Goal: Task Accomplishment & Management: Complete application form

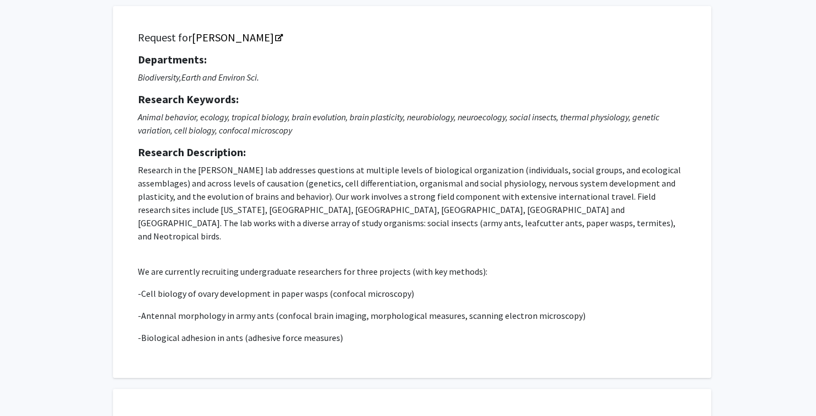
scroll to position [64, 0]
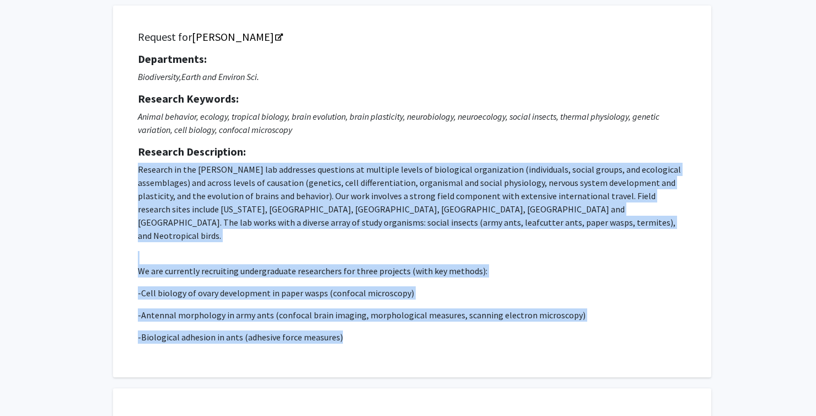
drag, startPoint x: 139, startPoint y: 169, endPoint x: 367, endPoint y: 330, distance: 278.3
click at [367, 330] on div "Request for [PERSON_NAME] Departments: Biodiversity,Earth and Environ Sci. Rese…" at bounding box center [412, 191] width 570 height 344
copy p "Research in the [PERSON_NAME] lab addresses questions at multiple levels of bio…"
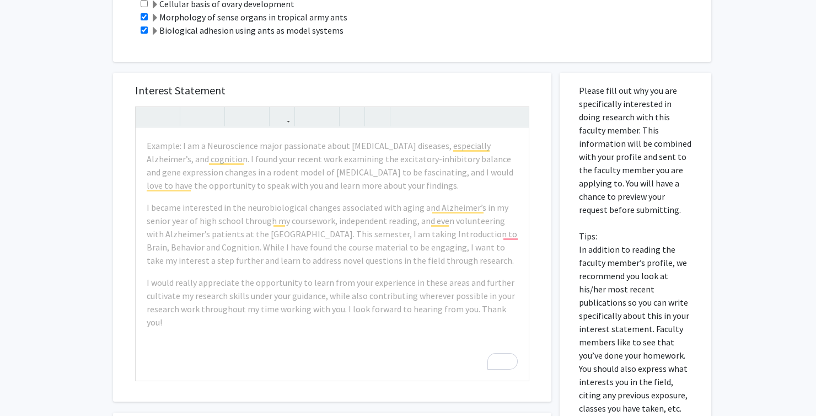
scroll to position [536, 0]
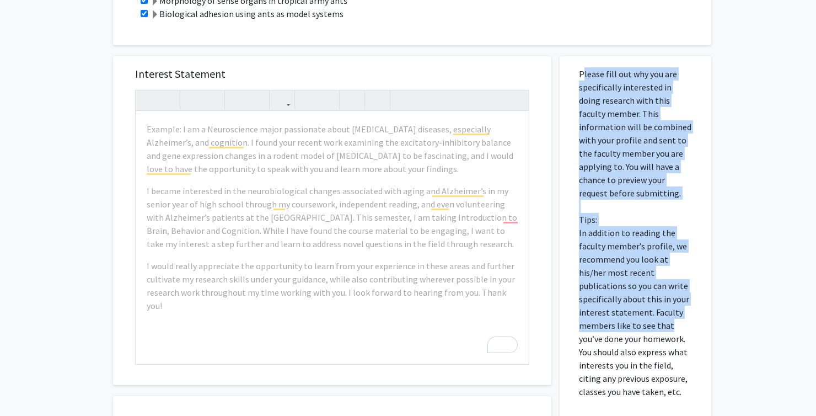
drag, startPoint x: 579, startPoint y: 60, endPoint x: 710, endPoint y: 306, distance: 278.6
click at [710, 306] on div "Please fill out why you are specifically interested in doing research with this…" at bounding box center [635, 299] width 152 height 487
click at [710, 303] on div "Please fill out why you are specifically interested in doing research with this…" at bounding box center [635, 299] width 152 height 487
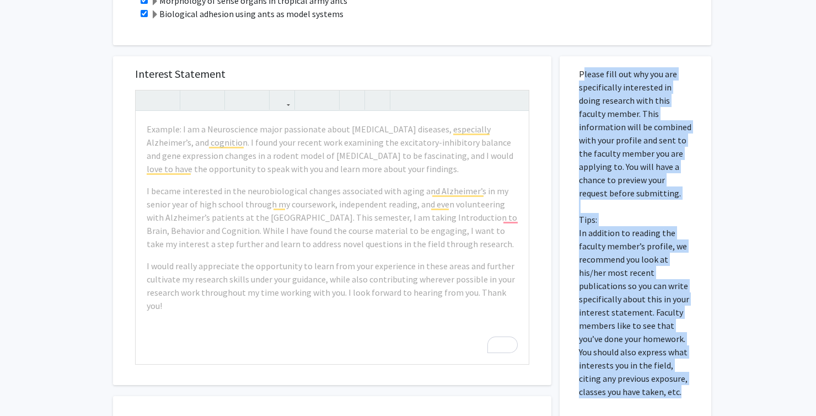
drag, startPoint x: 577, startPoint y: 59, endPoint x: 678, endPoint y: 376, distance: 333.1
click at [678, 376] on div "Please fill out why you are specifically interested in doing research with this…" at bounding box center [635, 299] width 135 height 487
copy p "Please fill out why you are specifically interested in doing research with this…"
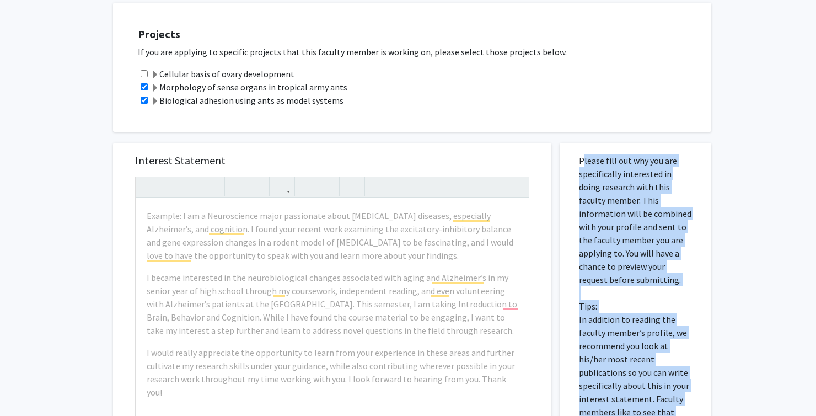
scroll to position [0, 0]
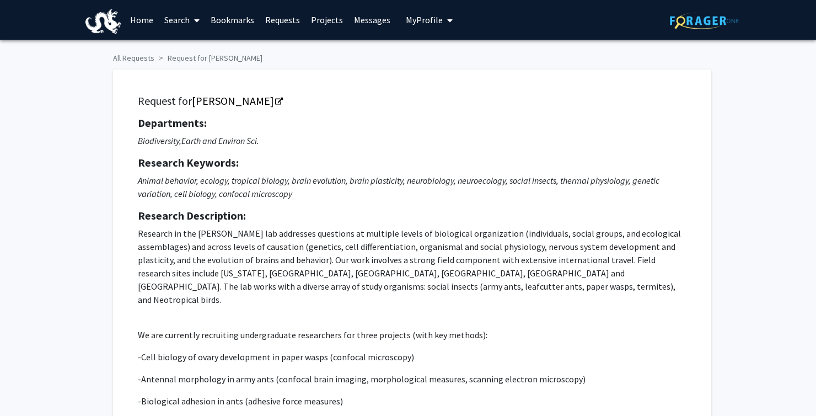
click at [437, 14] on span "My Profile" at bounding box center [424, 19] width 37 height 11
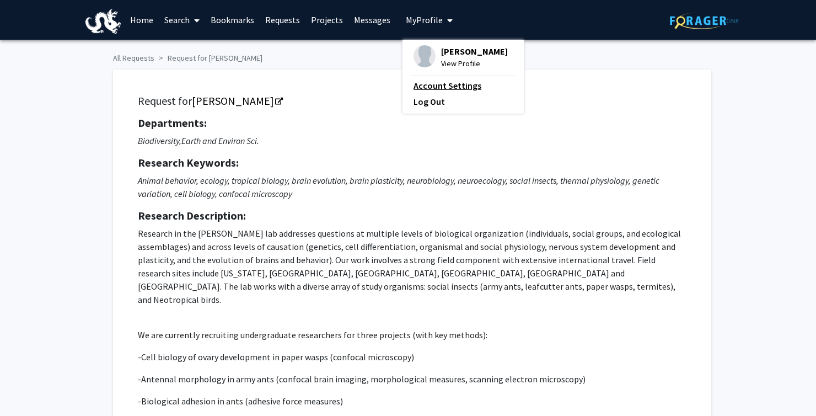
click at [461, 85] on link "Account Settings" at bounding box center [462, 85] width 99 height 13
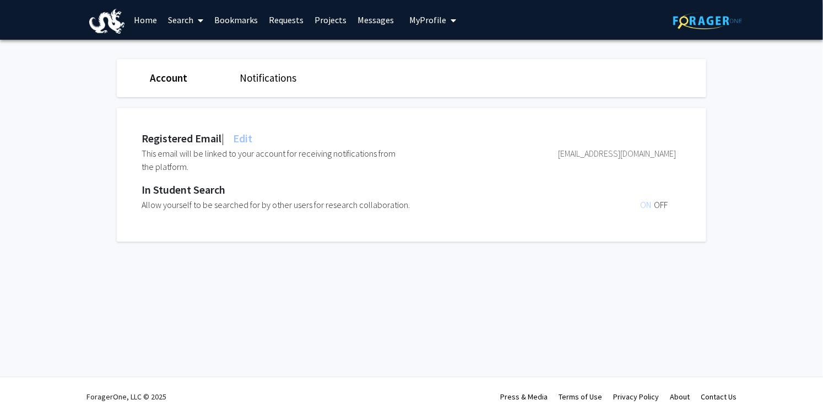
click at [643, 206] on span "ON" at bounding box center [647, 204] width 14 height 11
click at [657, 202] on span "OFF" at bounding box center [661, 204] width 14 height 11
click at [646, 207] on span "ON" at bounding box center [647, 204] width 14 height 11
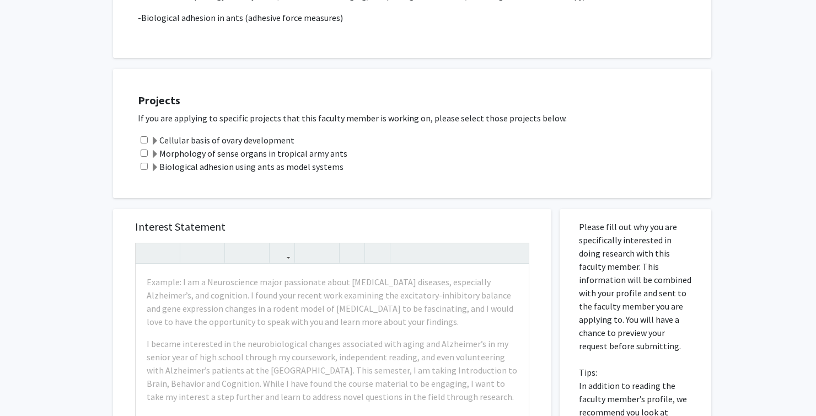
scroll to position [402, 0]
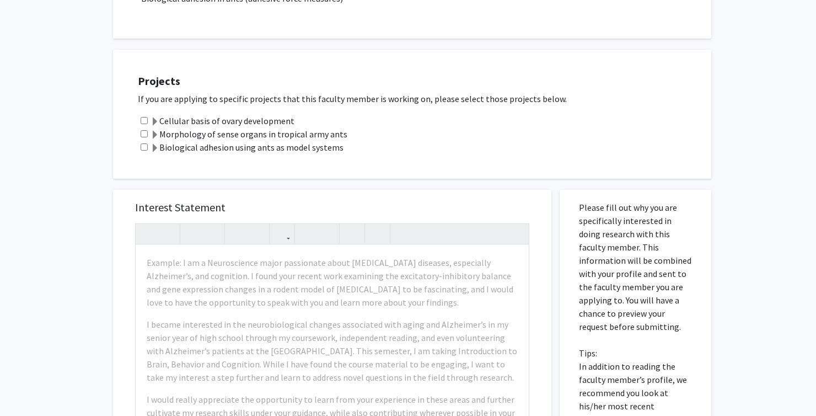
click at [240, 127] on label "Morphology of sense organs in tropical army ants" at bounding box center [248, 133] width 197 height 13
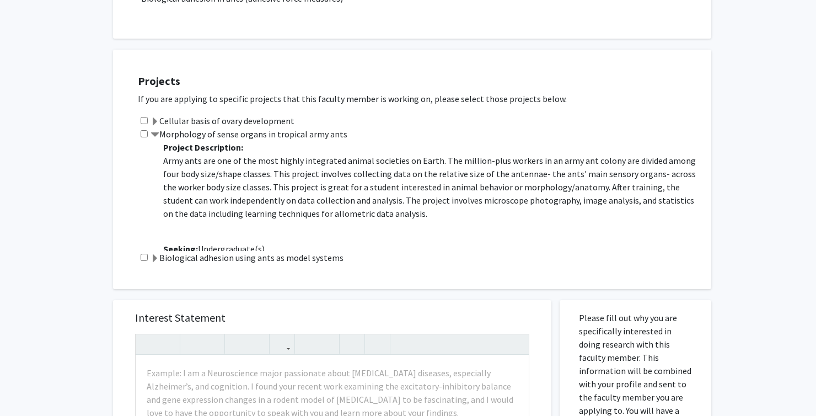
click at [147, 130] on input "checkbox" at bounding box center [144, 133] width 7 height 7
checkbox input "true"
click at [150, 254] on span at bounding box center [154, 258] width 9 height 9
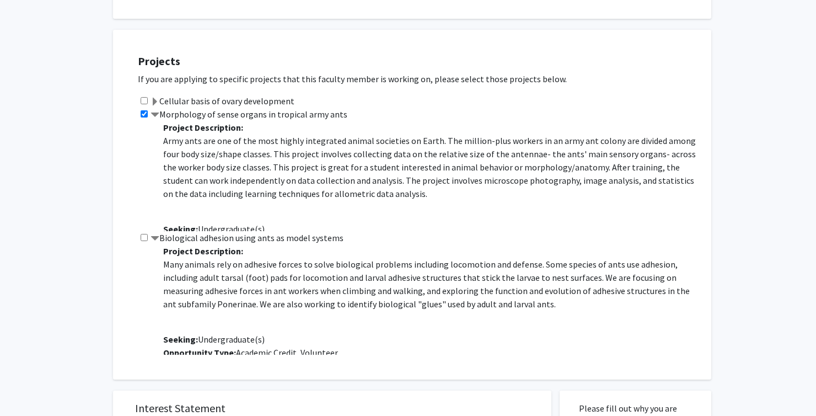
scroll to position [428, 0]
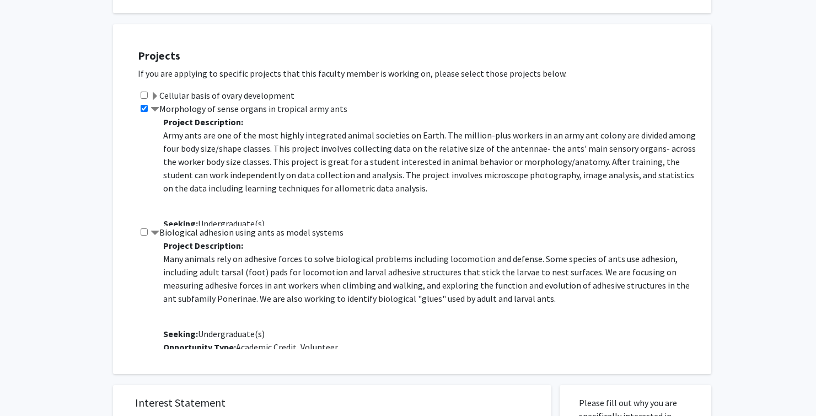
click at [146, 228] on input "checkbox" at bounding box center [144, 231] width 7 height 7
checkbox input "true"
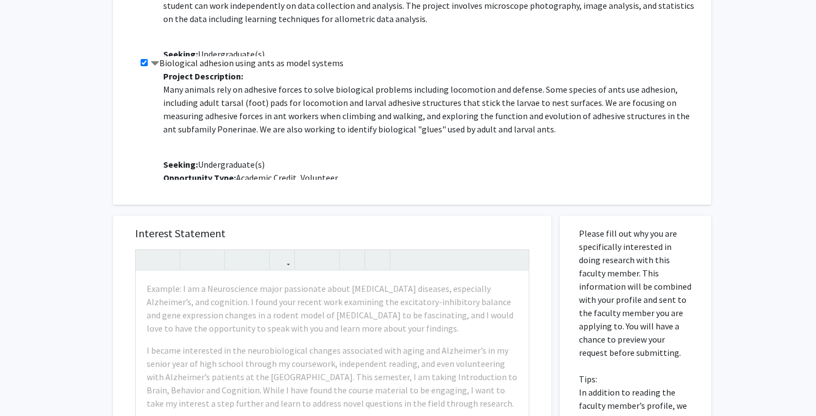
scroll to position [618, 0]
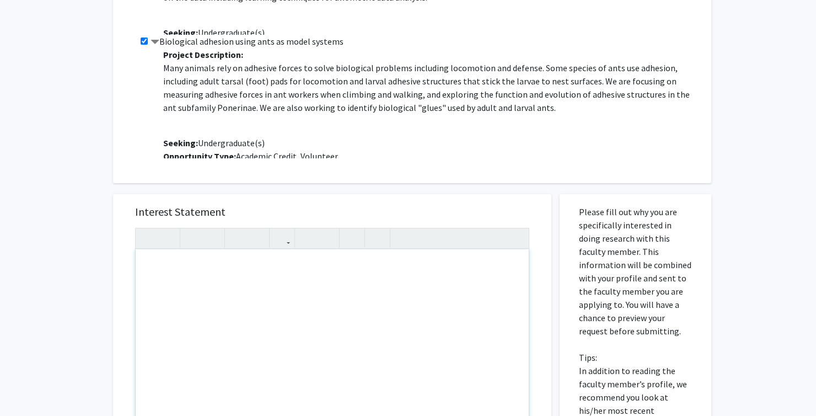
click at [121, 246] on div "Interest Statement Insert link Remove link" at bounding box center [332, 358] width 438 height 328
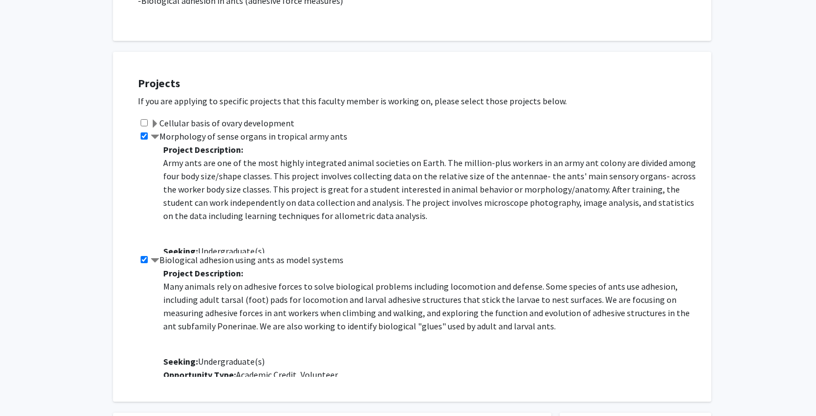
scroll to position [399, 0]
click at [225, 131] on label "Morphology of sense organs in tropical army ants" at bounding box center [248, 137] width 197 height 13
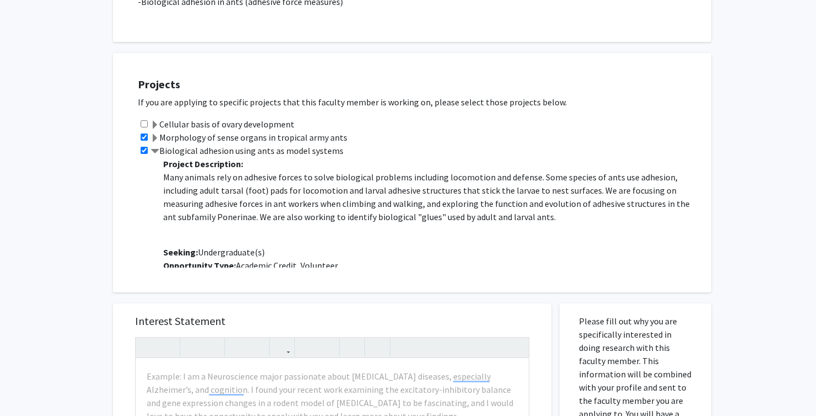
click at [240, 144] on label "Biological adhesion using ants as model systems" at bounding box center [246, 150] width 193 height 13
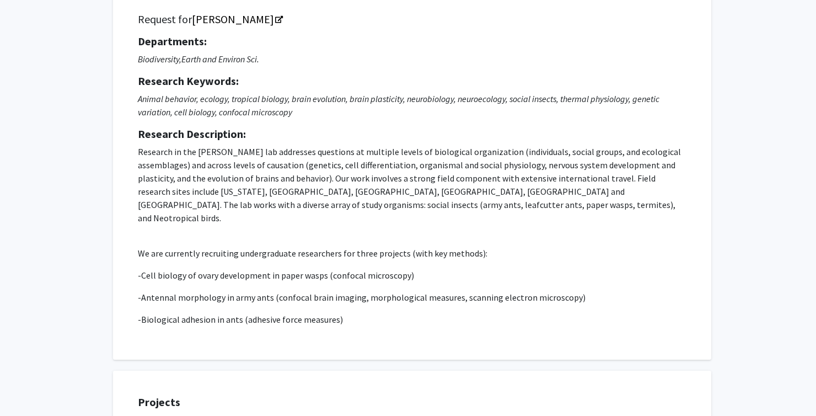
scroll to position [82, 0]
click at [270, 268] on p "-Cell biology of ovary development in paper wasps (confocal microscopy)" at bounding box center [412, 274] width 548 height 13
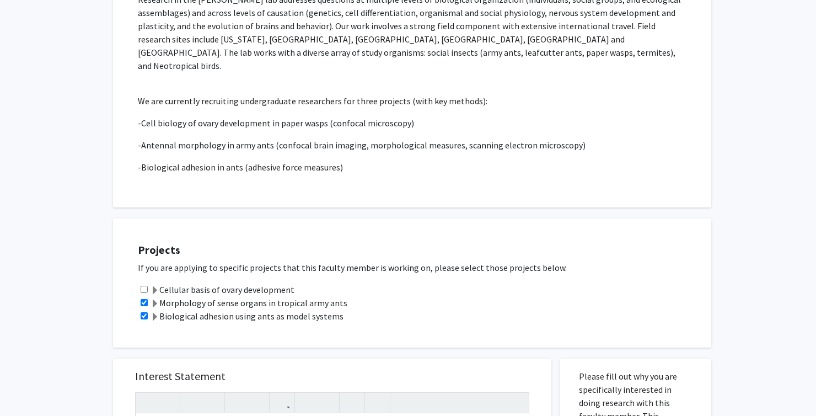
click at [280, 296] on label "Morphology of sense organs in tropical army ants" at bounding box center [248, 302] width 197 height 13
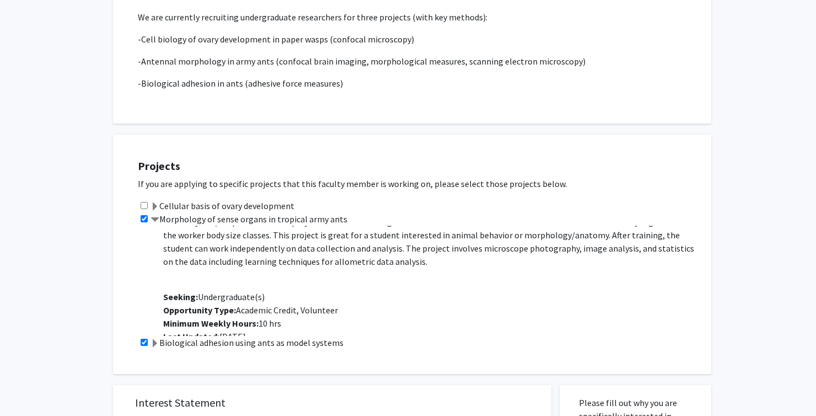
scroll to position [39, 0]
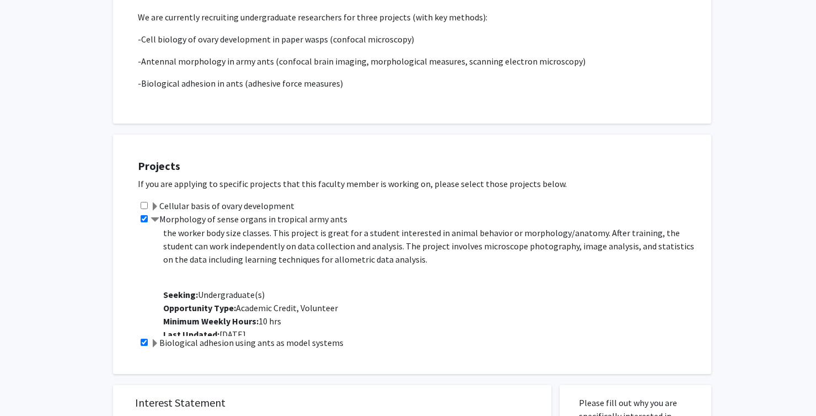
click at [296, 336] on label "Biological adhesion using ants as model systems" at bounding box center [246, 342] width 193 height 13
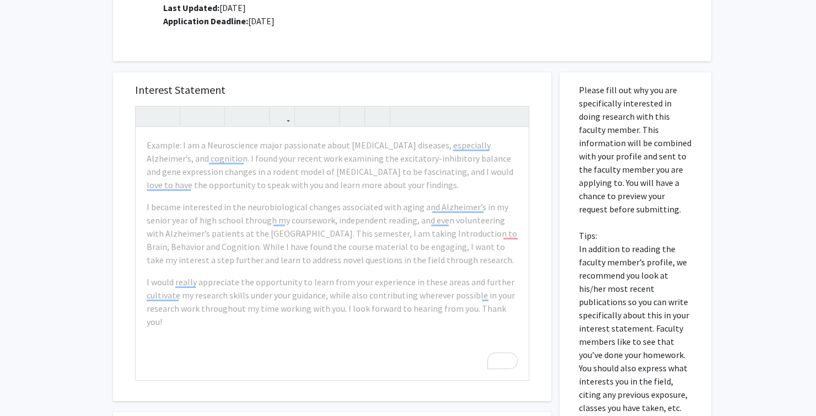
scroll to position [740, 0]
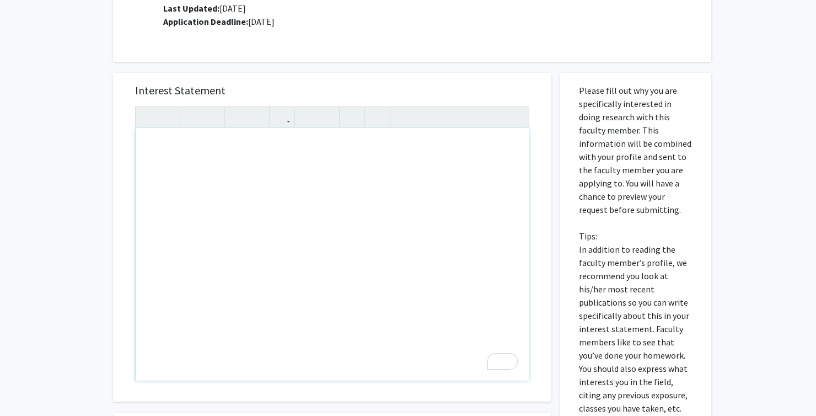
paste div "To enrich screen reader interactions, please activate Accessibility in Grammarl…"
type textarea "<p>I am currently a sophomore and first-year Environmental Science major; I tra…"
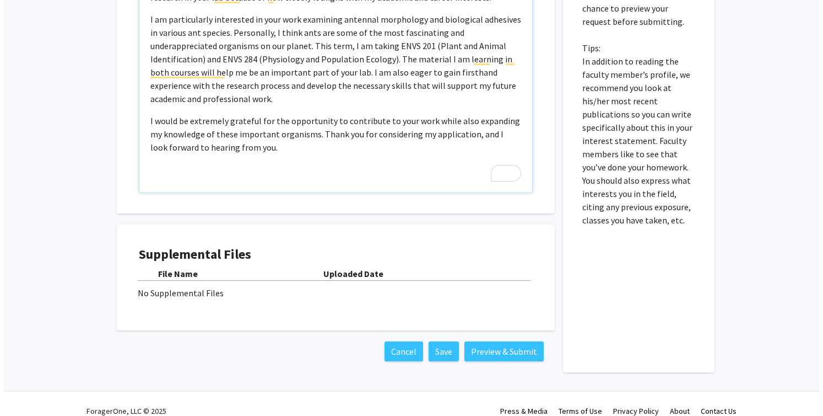
scroll to position [928, 0]
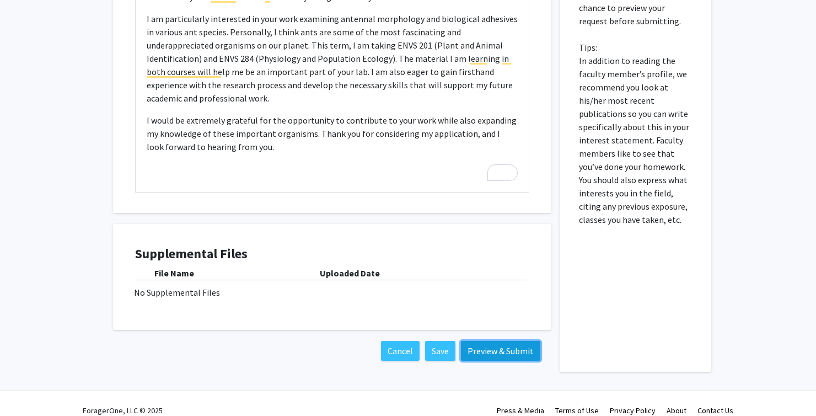
click at [483, 341] on button "Preview & Submit" at bounding box center [500, 351] width 79 height 20
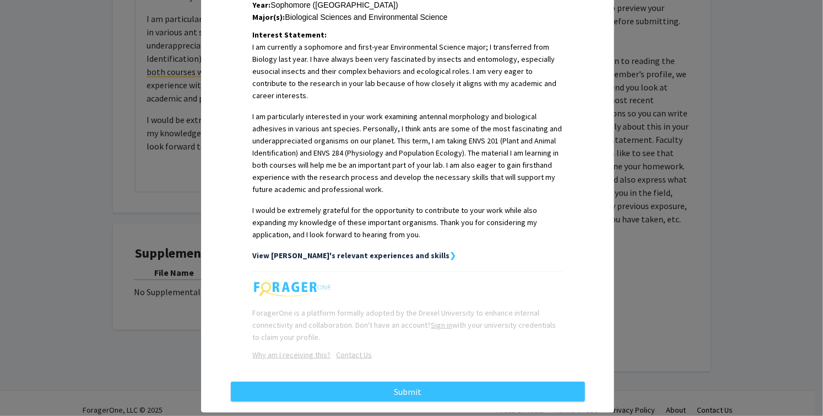
scroll to position [283, 0]
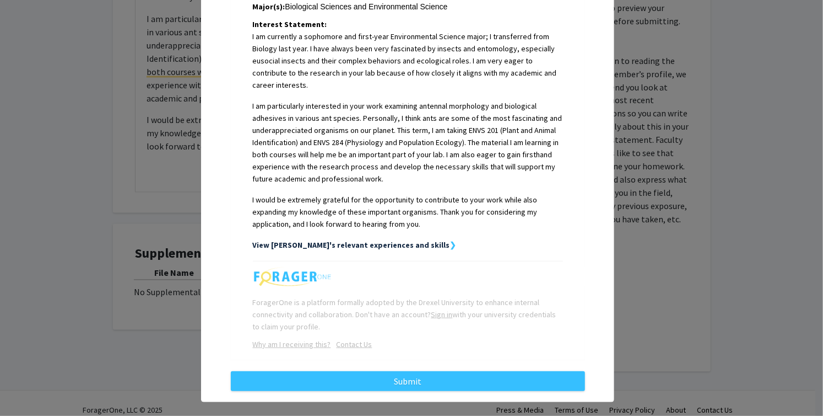
click at [396, 240] on strong "View [PERSON_NAME]'s relevant experiences and skills" at bounding box center [351, 245] width 197 height 10
click at [450, 240] on strong "❯" at bounding box center [453, 245] width 7 height 10
click at [373, 240] on strong "View [PERSON_NAME]'s relevant experiences and skills" at bounding box center [351, 245] width 197 height 10
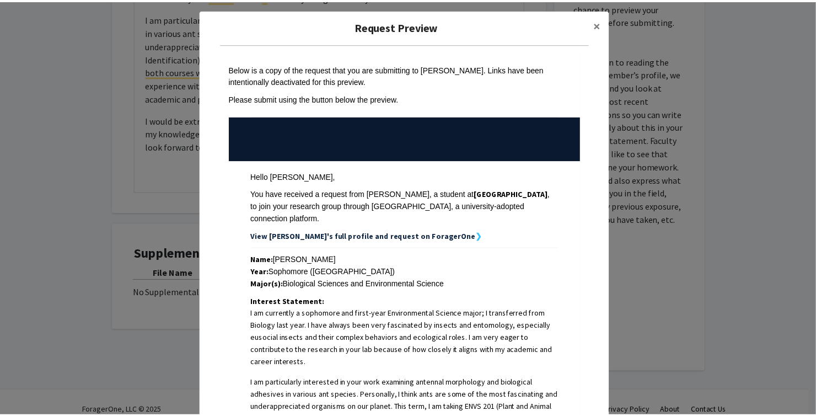
scroll to position [0, 0]
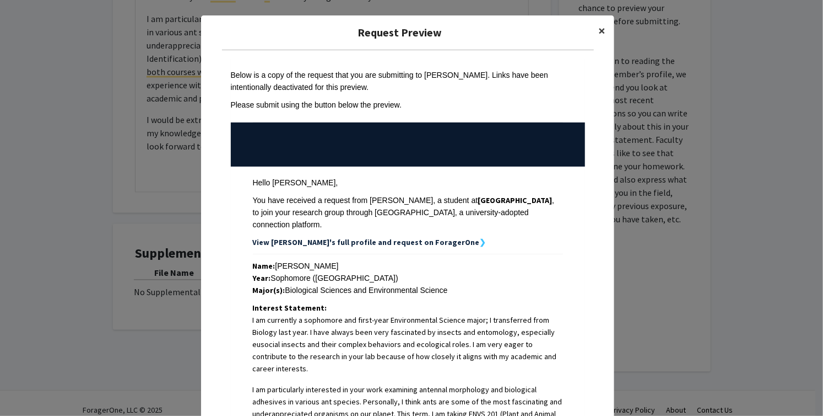
click at [601, 29] on span "×" at bounding box center [602, 30] width 7 height 17
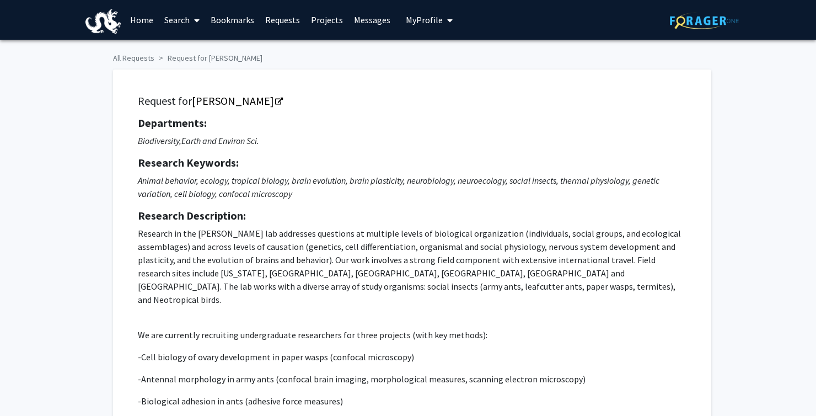
click at [435, 17] on span "My Profile" at bounding box center [424, 19] width 37 height 11
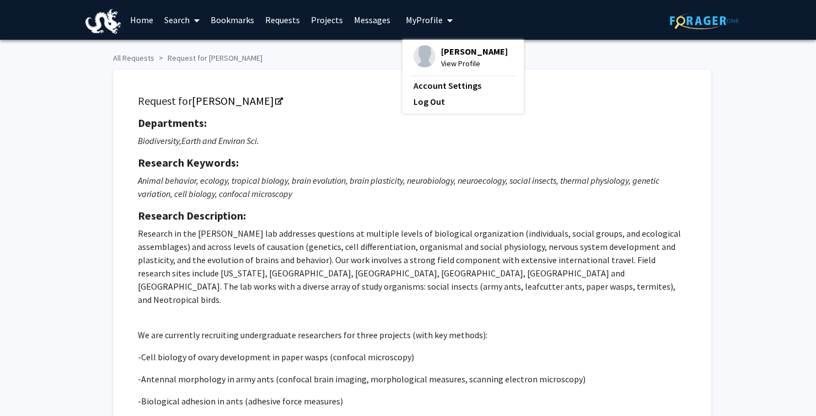
click at [449, 53] on span "[PERSON_NAME]" at bounding box center [474, 51] width 67 height 12
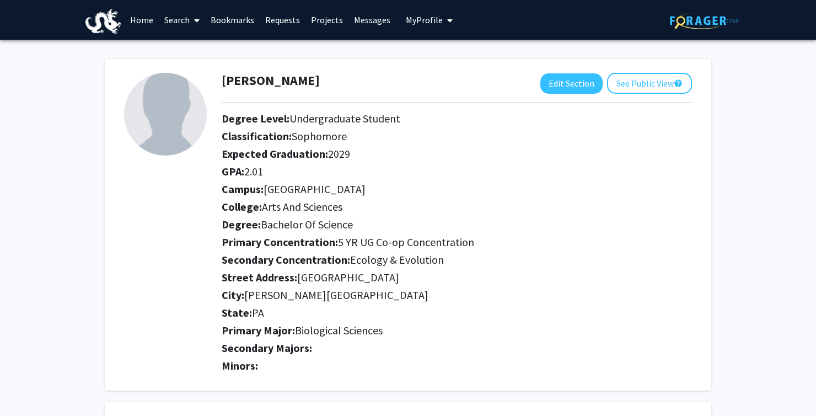
click at [148, 112] on img at bounding box center [165, 114] width 83 height 83
click at [548, 84] on button "Edit Section" at bounding box center [571, 83] width 62 height 20
select select "sophomore"
select select "[GEOGRAPHIC_DATA]"
select select "Arts and Sciences"
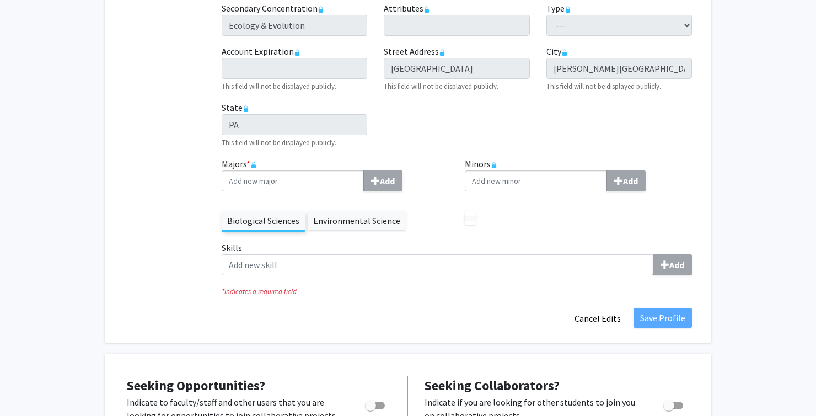
scroll to position [351, 0]
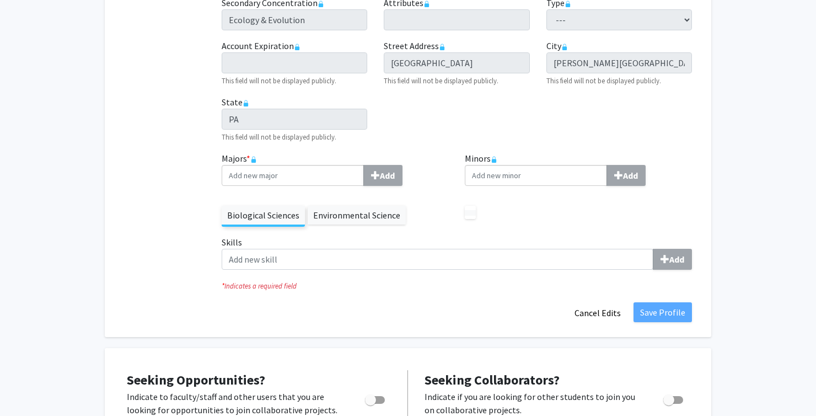
click at [365, 216] on label "Environmental Science" at bounding box center [357, 215] width 98 height 19
click at [283, 213] on label "Biological Sciences" at bounding box center [263, 215] width 83 height 19
click at [321, 219] on label "Environmental Science" at bounding box center [357, 215] width 98 height 19
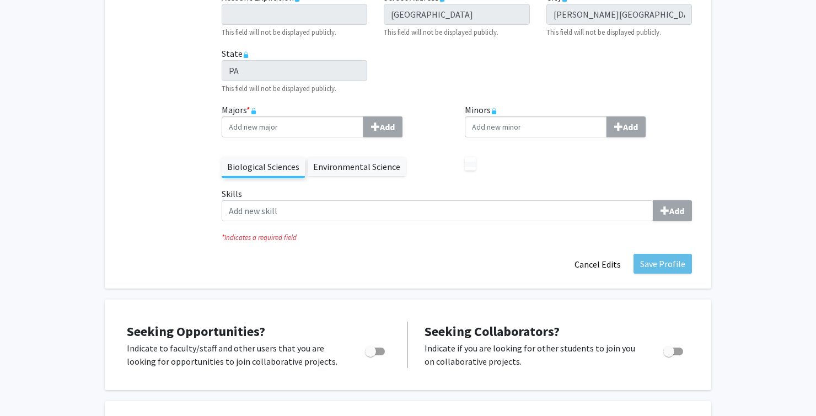
scroll to position [400, 0]
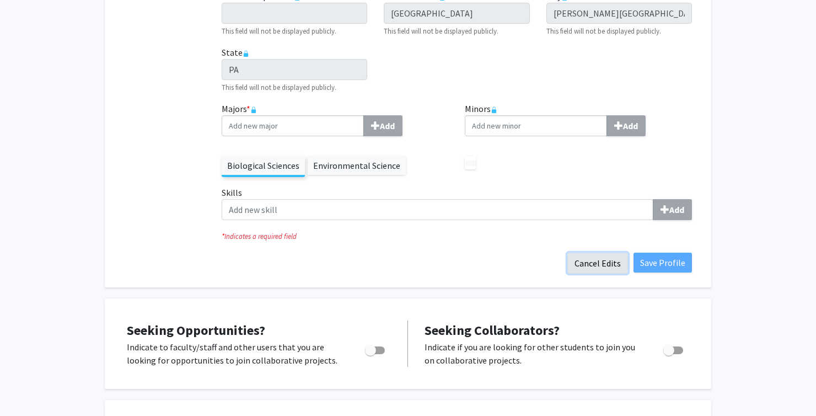
click at [600, 267] on button "Cancel Edits" at bounding box center [597, 262] width 61 height 21
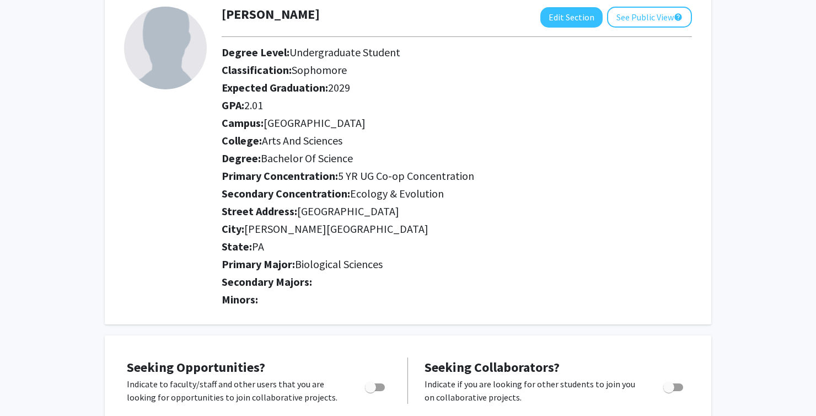
scroll to position [59, 0]
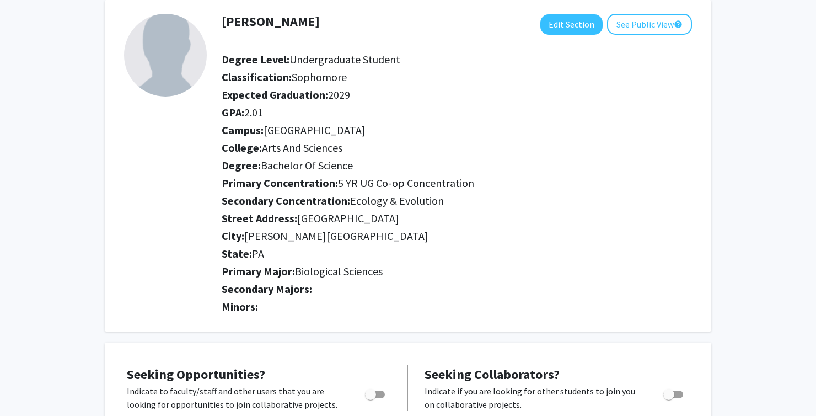
drag, startPoint x: 247, startPoint y: 114, endPoint x: 282, endPoint y: 118, distance: 34.5
click at [282, 118] on div "GPA: 2.01" at bounding box center [456, 115] width 487 height 18
click at [299, 118] on div "GPA: 2.01" at bounding box center [456, 115] width 487 height 18
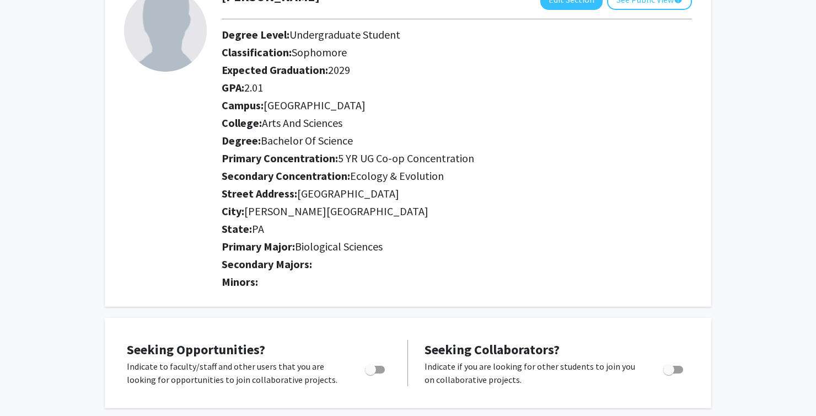
scroll to position [0, 0]
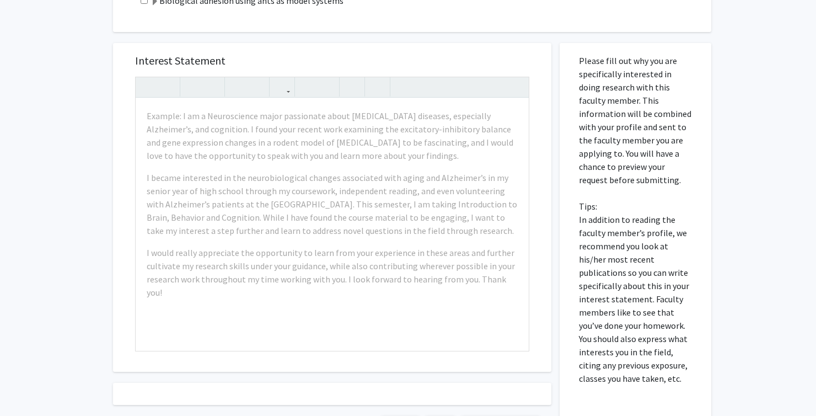
scroll to position [551, 0]
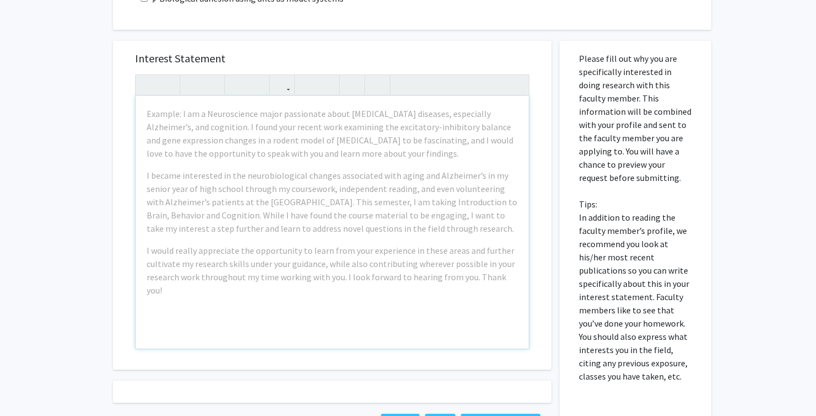
click at [387, 282] on div "Example: I am a Neuroscience major passionate about [MEDICAL_DATA] diseases, es…" at bounding box center [332, 222] width 393 height 252
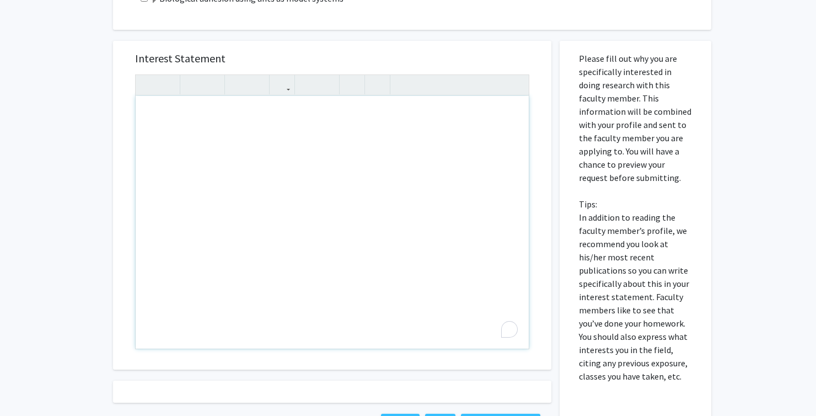
paste div "To enrich screen reader interactions, please activate Accessibility in Grammarl…"
type textarea "<p>I am currently a sophomore and first-year Environmental Science major; I tra…"
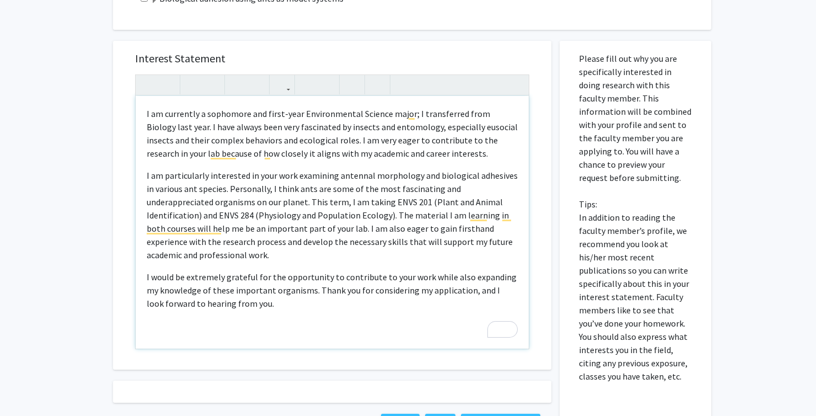
click at [175, 114] on p "I am currently a sophomore and first-year Environmental Science major; I transf…" at bounding box center [332, 133] width 371 height 53
click at [177, 114] on p "I am currently a sophomore and first-year Environmental Science major; I transf…" at bounding box center [332, 133] width 371 height 53
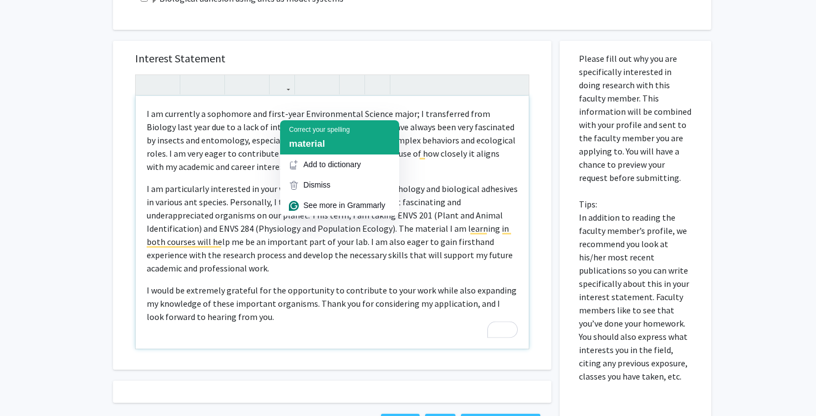
click at [312, 129] on div "Correct your spelling" at bounding box center [319, 130] width 61 height 10
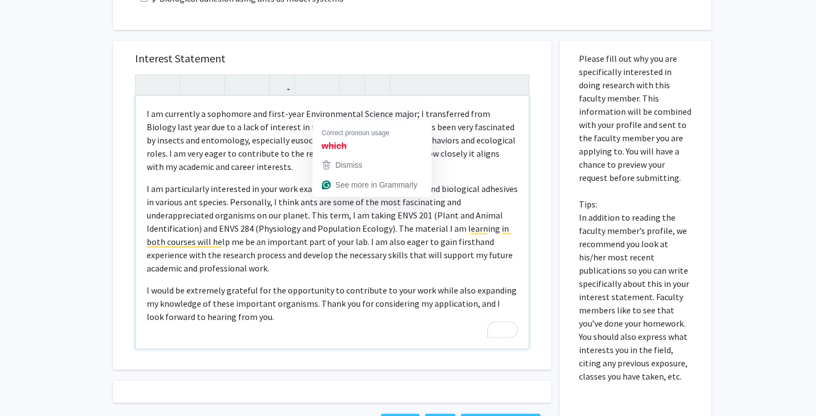
click at [342, 115] on p "I am currently a sophomore and first-year Environmental Science major; I transf…" at bounding box center [332, 140] width 371 height 66
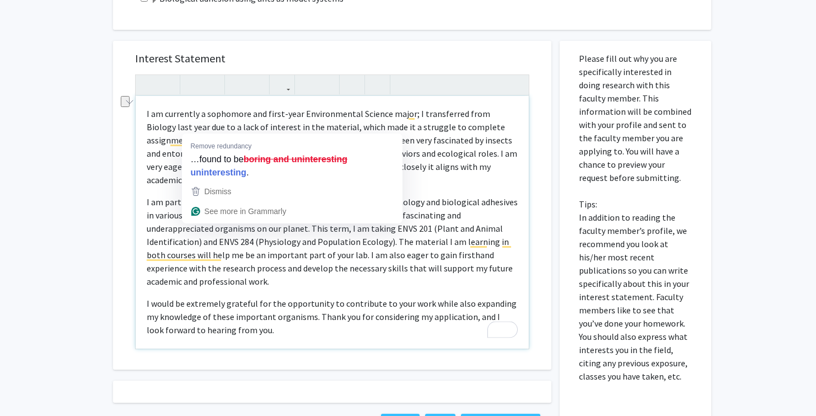
drag, startPoint x: 229, startPoint y: 127, endPoint x: 191, endPoint y: 126, distance: 38.0
click at [191, 126] on p "I am currently a sophomore and first-year Environmental Science major; I transf…" at bounding box center [332, 146] width 371 height 79
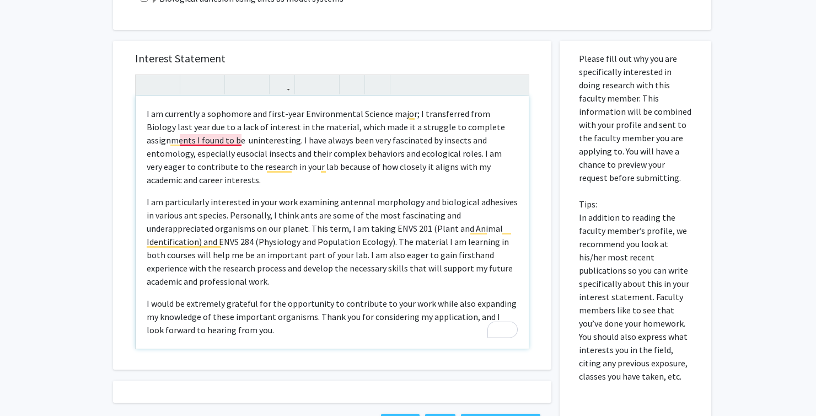
click at [202, 130] on p "I am currently a sophomore and first-year Environmental Science major; I transf…" at bounding box center [332, 146] width 371 height 79
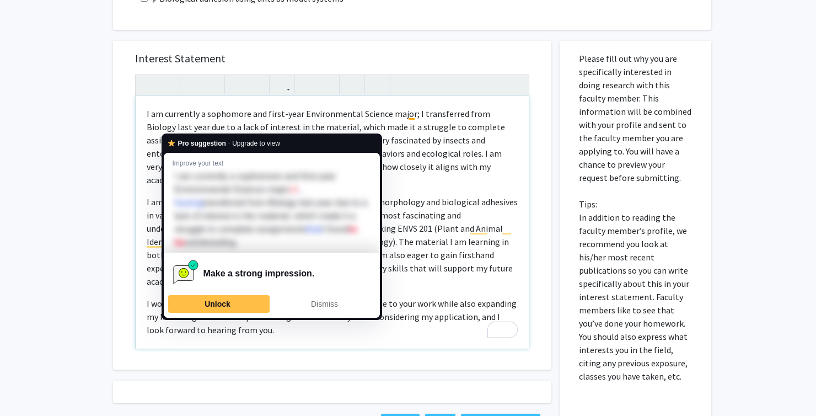
click at [184, 127] on p "I am currently a sophomore and first-year Environmental Science major; I transf…" at bounding box center [332, 146] width 371 height 79
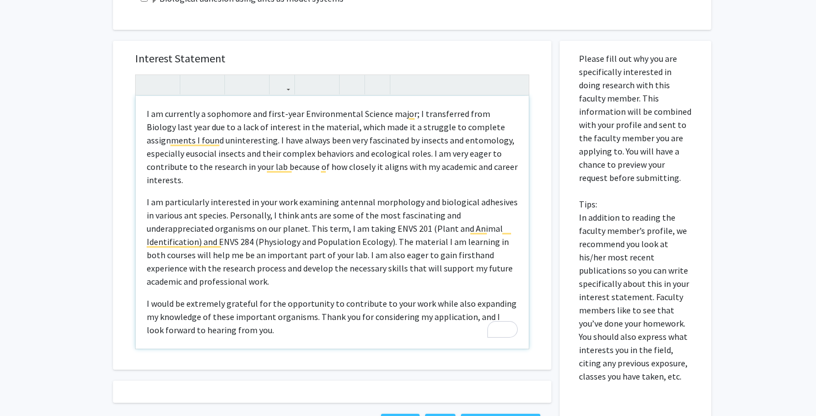
click at [222, 128] on p "I am currently a sophomore and first-year Environmental Science major; I transf…" at bounding box center [332, 146] width 371 height 79
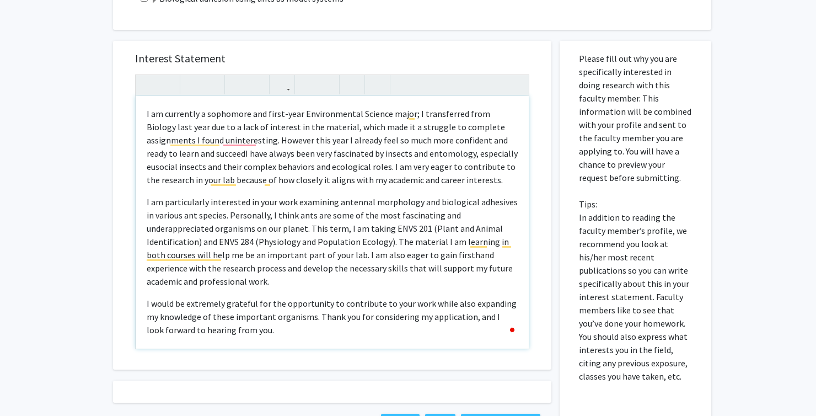
type textarea "<p>I am currently a sophomore and first-year Environmental Science major; I tra…"
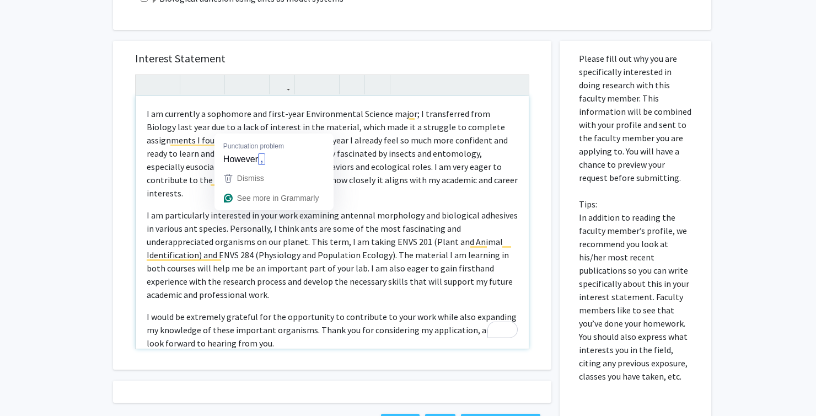
click at [230, 128] on p "I am currently a sophomore and first-year Environmental Science major; I transf…" at bounding box center [332, 153] width 371 height 93
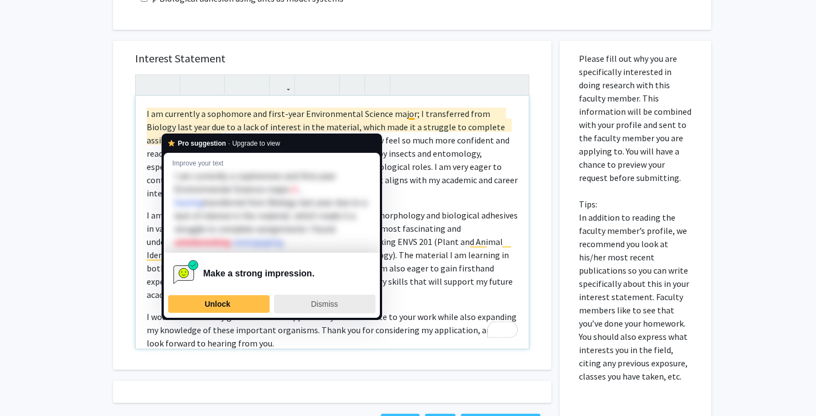
click at [331, 305] on span "Dismiss" at bounding box center [324, 303] width 27 height 9
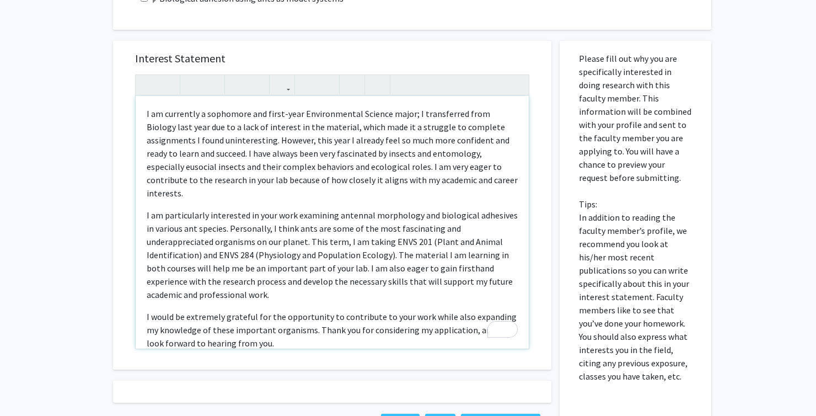
scroll to position [558, 0]
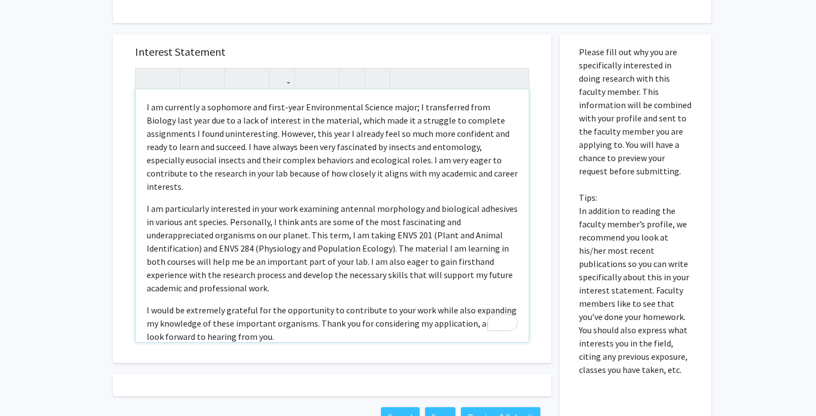
click at [218, 122] on p "I am currently a sophomore and first-year Environmental Science major; I transf…" at bounding box center [332, 146] width 371 height 93
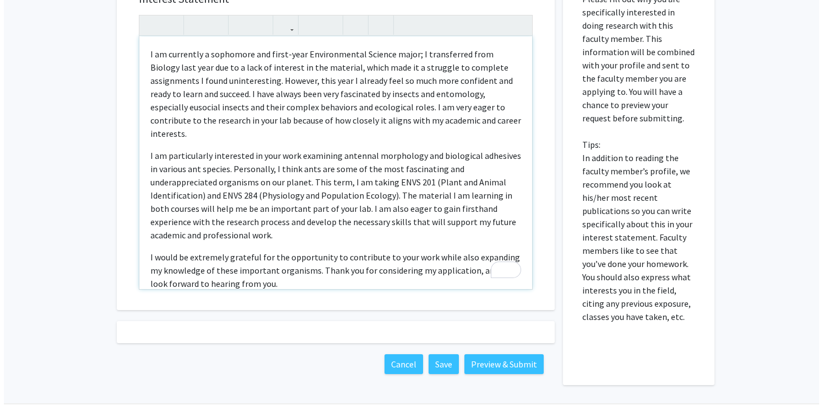
scroll to position [624, 0]
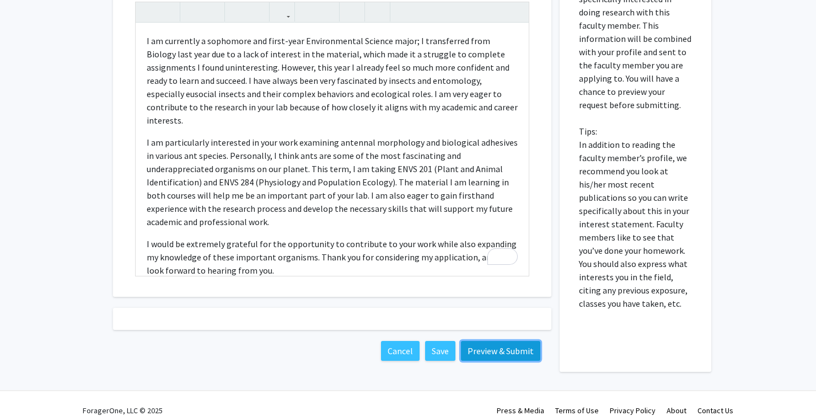
click at [505, 341] on button "Preview & Submit" at bounding box center [500, 351] width 79 height 20
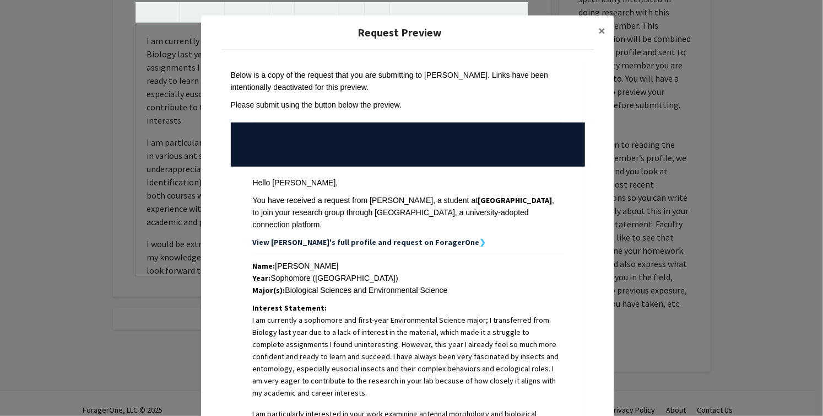
scroll to position [308, 0]
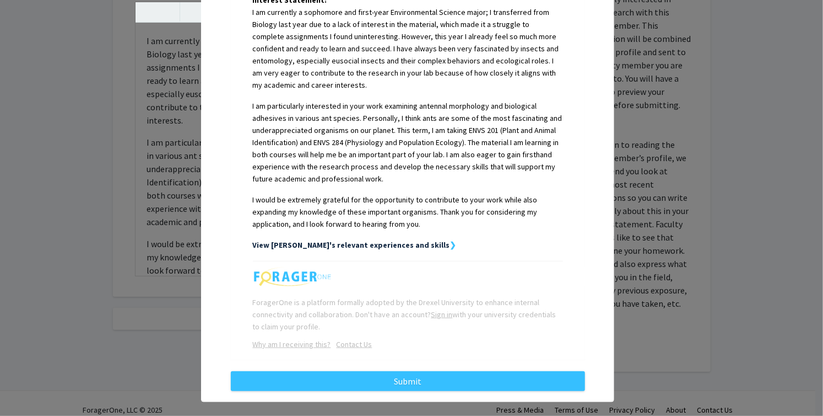
click at [380, 239] on div "View [PERSON_NAME]'s relevant experiences and skills ❯" at bounding box center [408, 245] width 310 height 12
click at [377, 240] on strong "View [PERSON_NAME]'s relevant experiences and skills" at bounding box center [351, 245] width 197 height 10
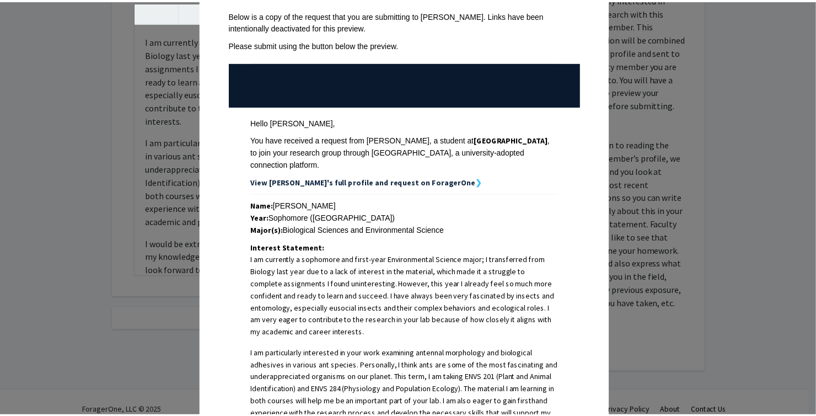
scroll to position [0, 0]
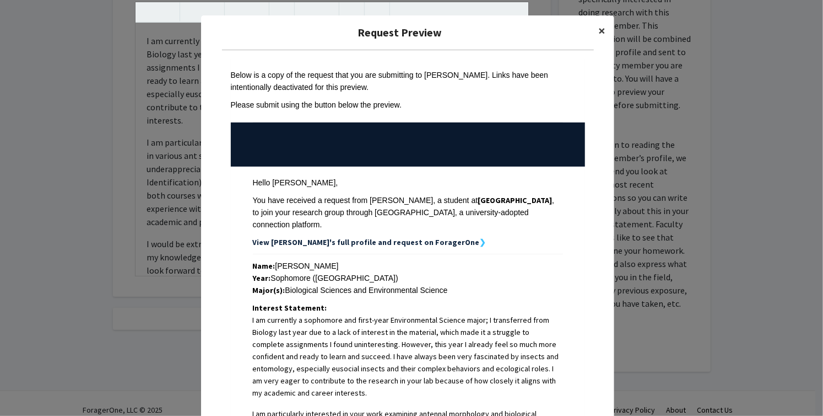
click at [599, 30] on span "×" at bounding box center [602, 30] width 7 height 17
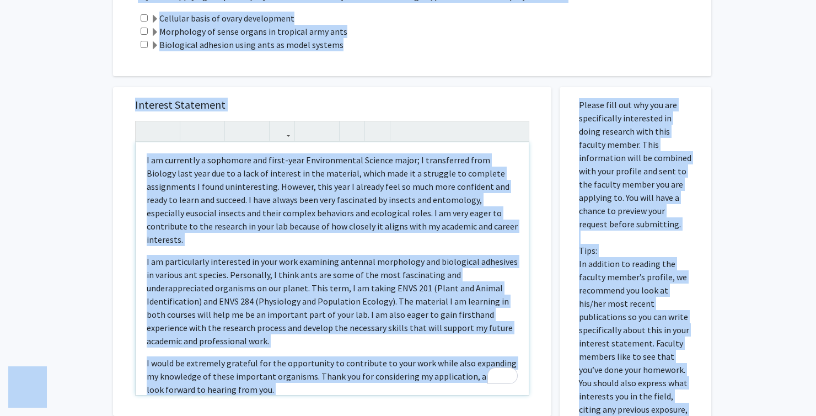
scroll to position [506, 0]
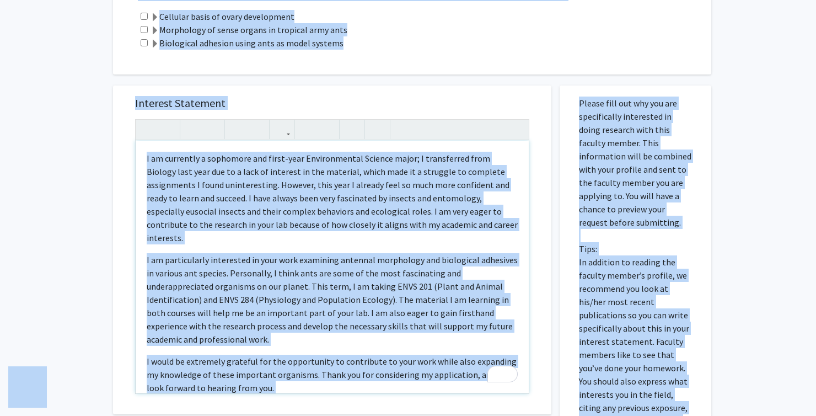
click at [254, 253] on p "I am particularly interested in your work examining antennal morphology and bio…" at bounding box center [332, 299] width 371 height 93
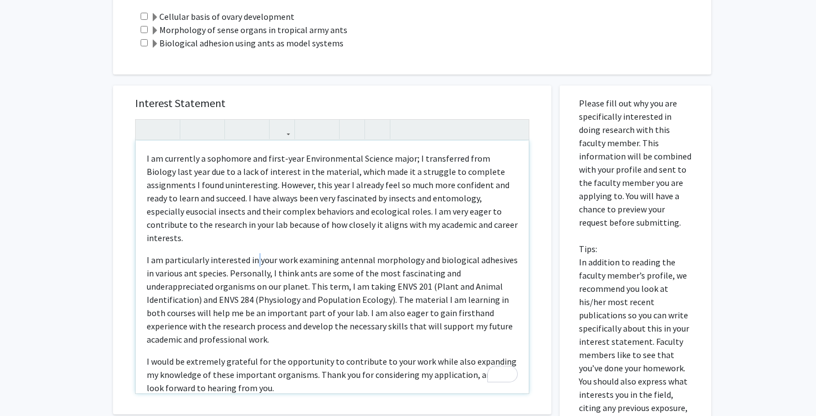
click at [254, 253] on p "I am particularly interested in your work examining antennal morphology and bio…" at bounding box center [332, 299] width 371 height 93
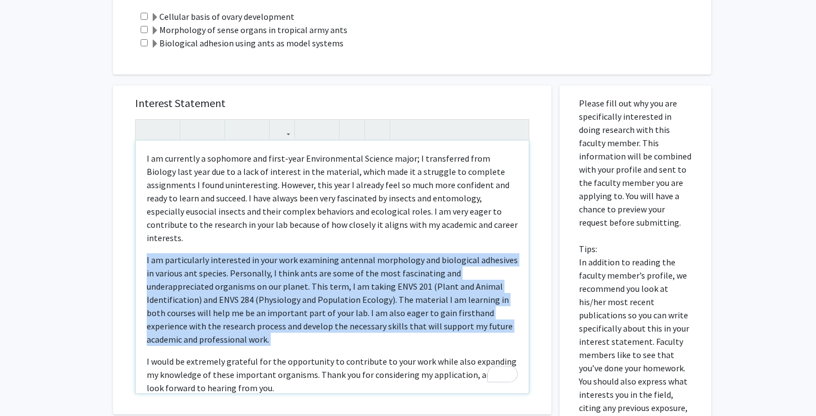
click at [254, 253] on p "I am particularly interested in your work examining antennal morphology and bio…" at bounding box center [332, 299] width 371 height 93
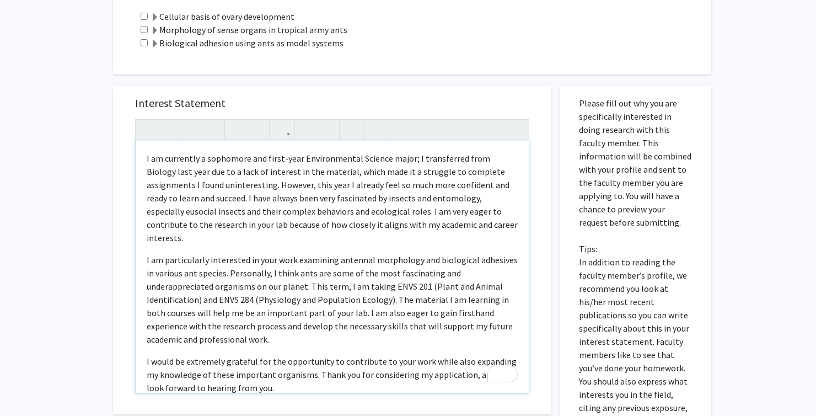
click at [163, 152] on p "I am currently a sophomore and first-year Environmental Science major; I transf…" at bounding box center [332, 198] width 371 height 93
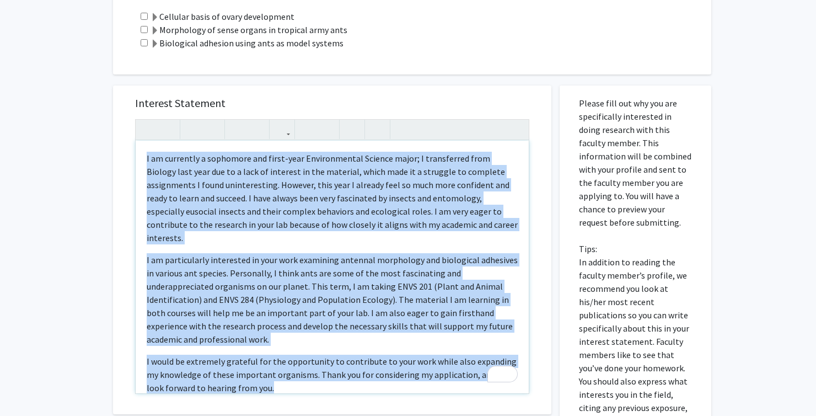
drag, startPoint x: 144, startPoint y: 144, endPoint x: 396, endPoint y: 405, distance: 362.9
click at [396, 405] on div "Interest Statement I am currently a sophomore and first-year Environmental Scie…" at bounding box center [332, 281] width 455 height 414
copy div "I am currently a sophomore and first-year Environmental Science major; I transf…"
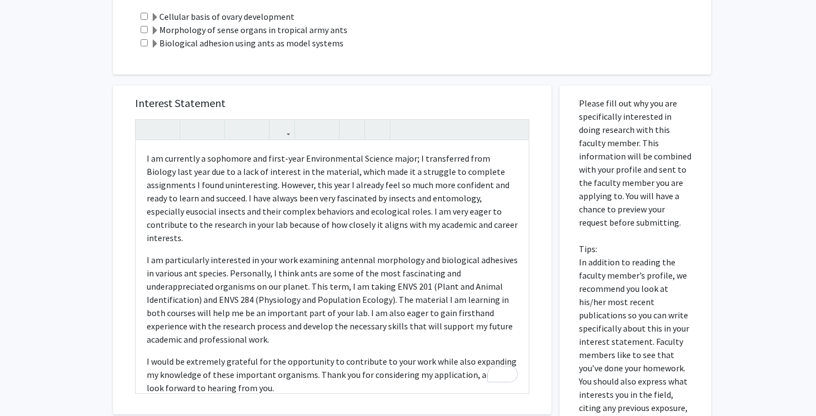
click at [323, 96] on h5 "Interest Statement" at bounding box center [332, 102] width 394 height 13
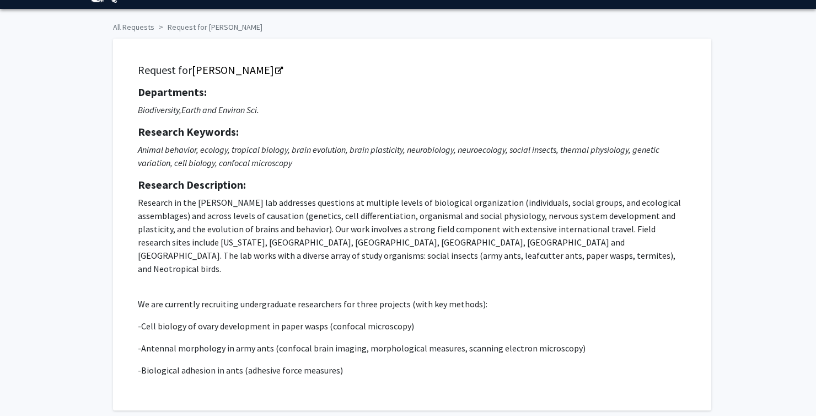
scroll to position [0, 0]
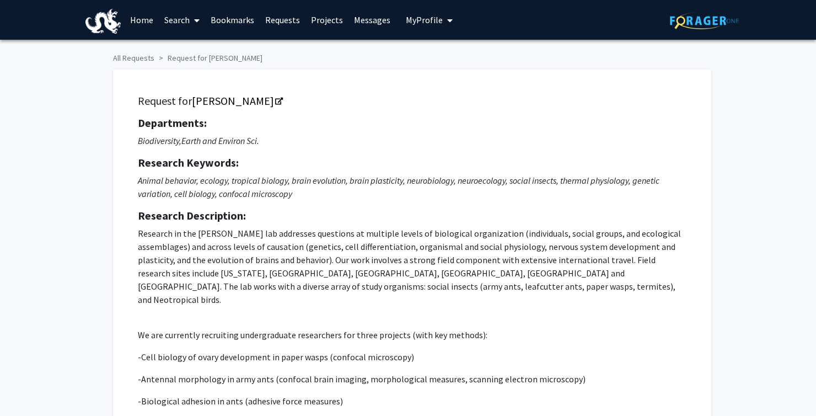
click at [443, 14] on span "My profile dropdown to access profile and logout" at bounding box center [448, 20] width 10 height 39
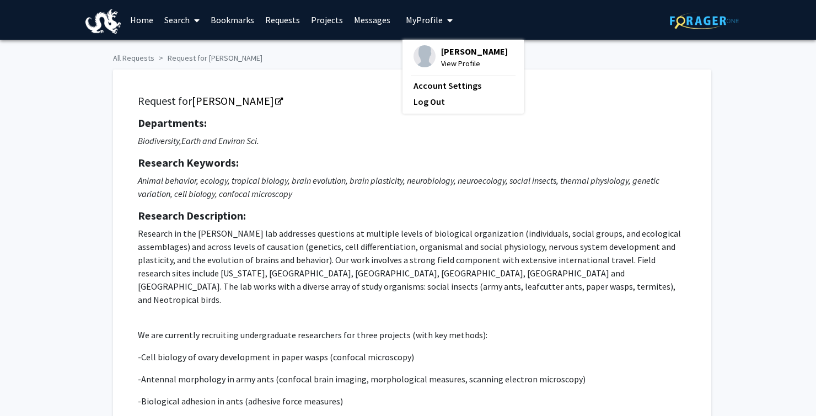
click at [433, 53] on div "[PERSON_NAME] View Profile" at bounding box center [460, 57] width 94 height 24
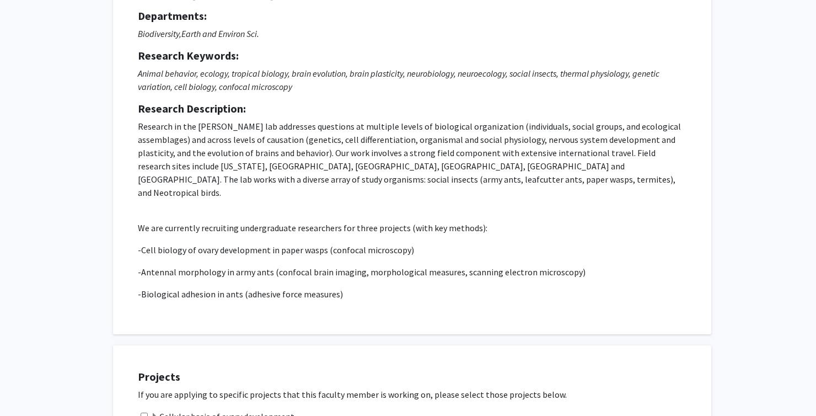
scroll to position [106, 0]
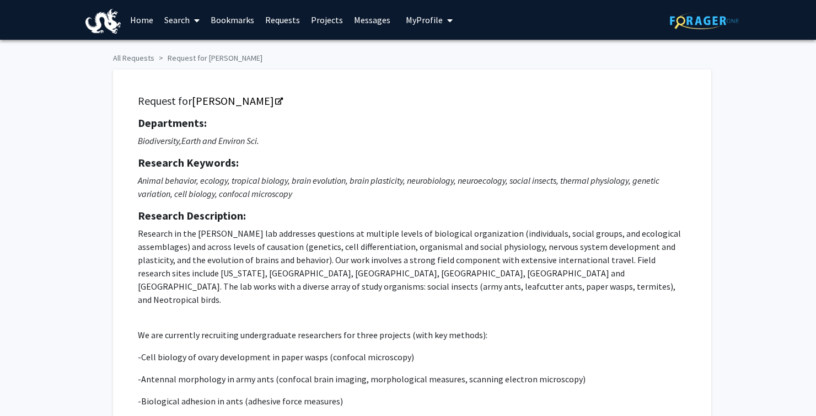
click at [406, 23] on span "My Profile" at bounding box center [424, 19] width 37 height 11
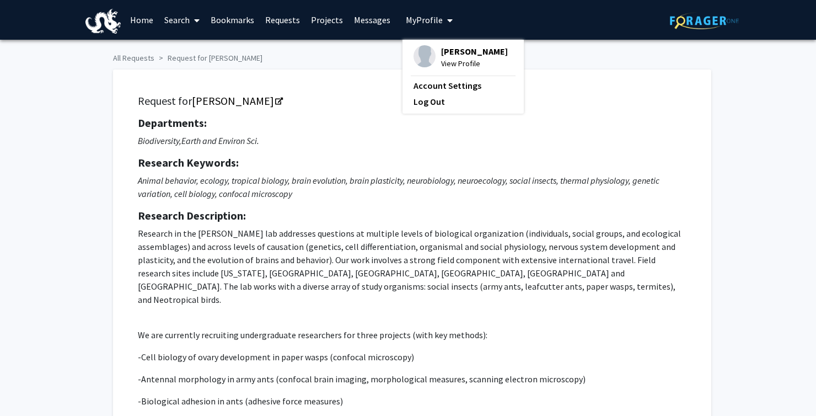
click at [423, 44] on div "[PERSON_NAME] View Profile Account Settings Log Out" at bounding box center [462, 77] width 121 height 74
click at [468, 54] on span "[PERSON_NAME]" at bounding box center [474, 51] width 67 height 12
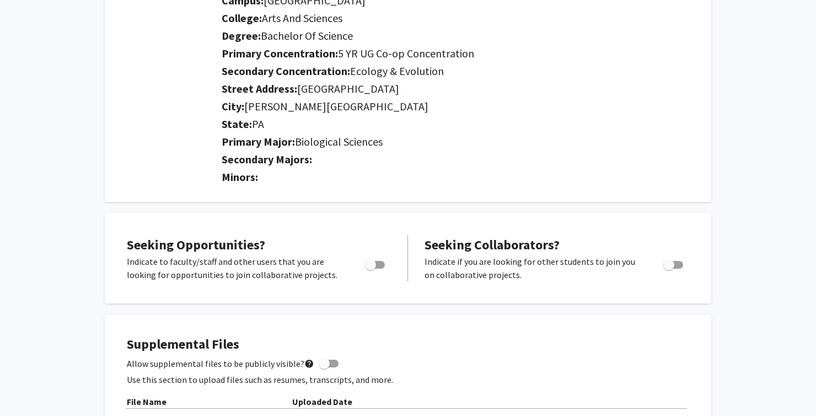
scroll to position [200, 0]
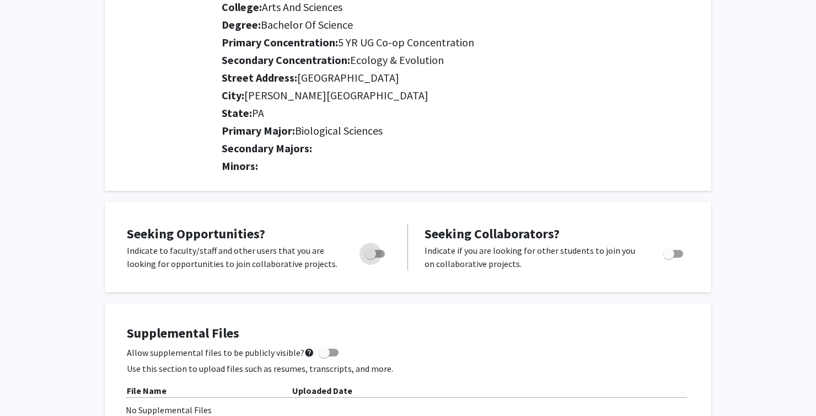
click at [378, 257] on label "Toggle" at bounding box center [372, 253] width 24 height 13
click at [370, 257] on input "Are you actively seeking opportunities?" at bounding box center [370, 257] width 1 height 1
checkbox input "true"
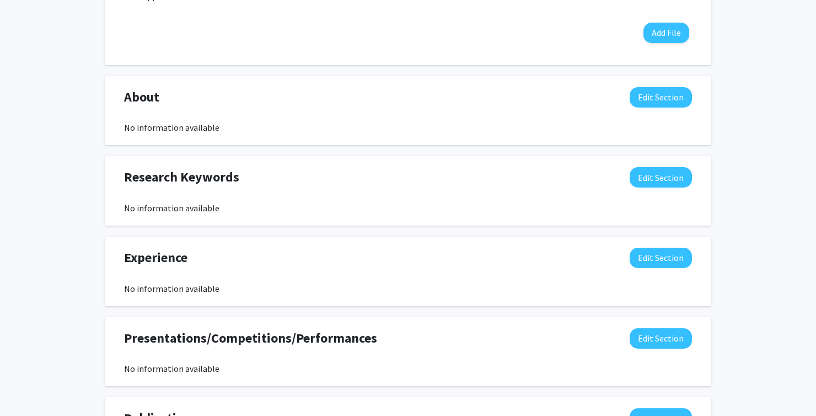
scroll to position [617, 0]
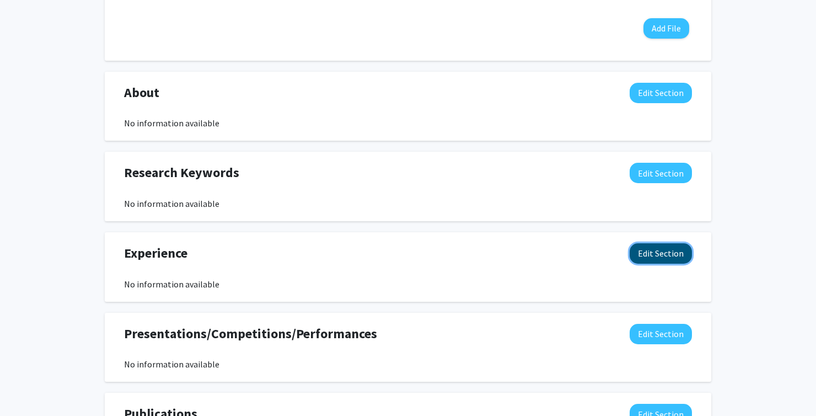
click at [683, 257] on button "Edit Section" at bounding box center [660, 253] width 62 height 20
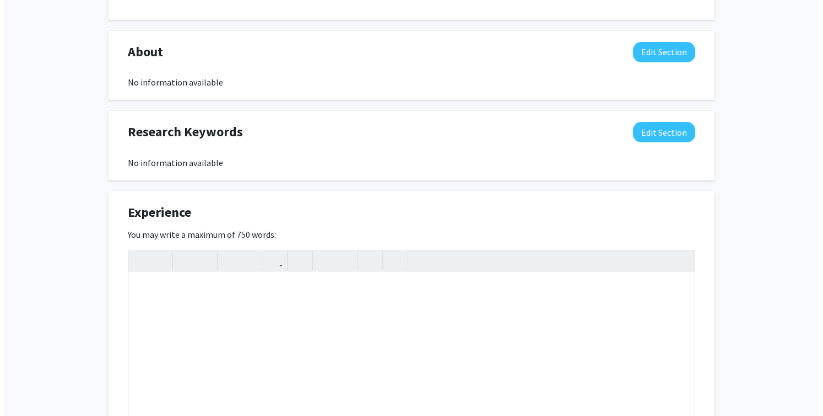
scroll to position [664, 0]
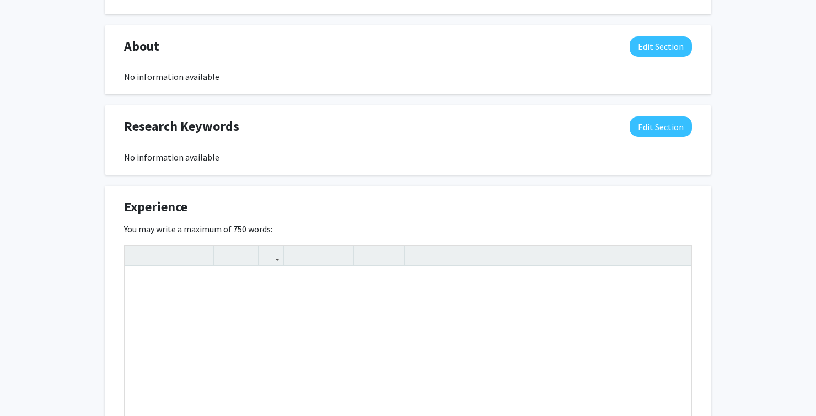
click at [194, 205] on div "Experience Edit Section" at bounding box center [408, 209] width 584 height 25
click at [423, 208] on div "Experience Edit Section" at bounding box center [408, 209] width 584 height 25
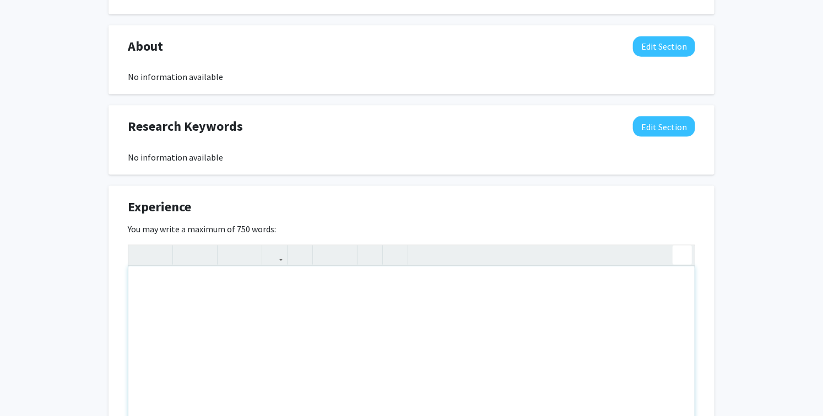
click at [682, 252] on div "Insert link Remove link" at bounding box center [412, 338] width 568 height 187
